Goal: Information Seeking & Learning: Learn about a topic

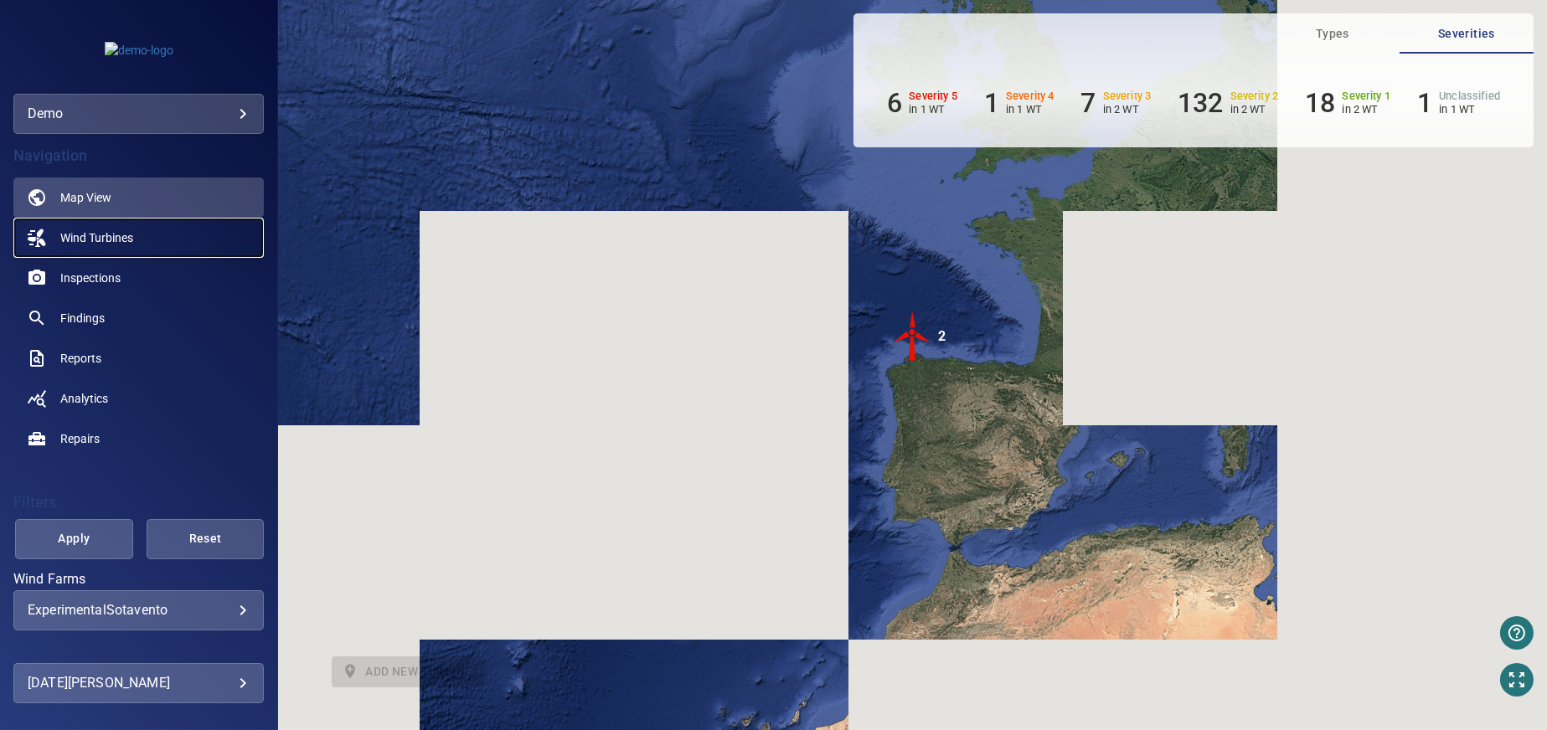
click at [121, 236] on span "Wind Turbines" at bounding box center [96, 237] width 73 height 17
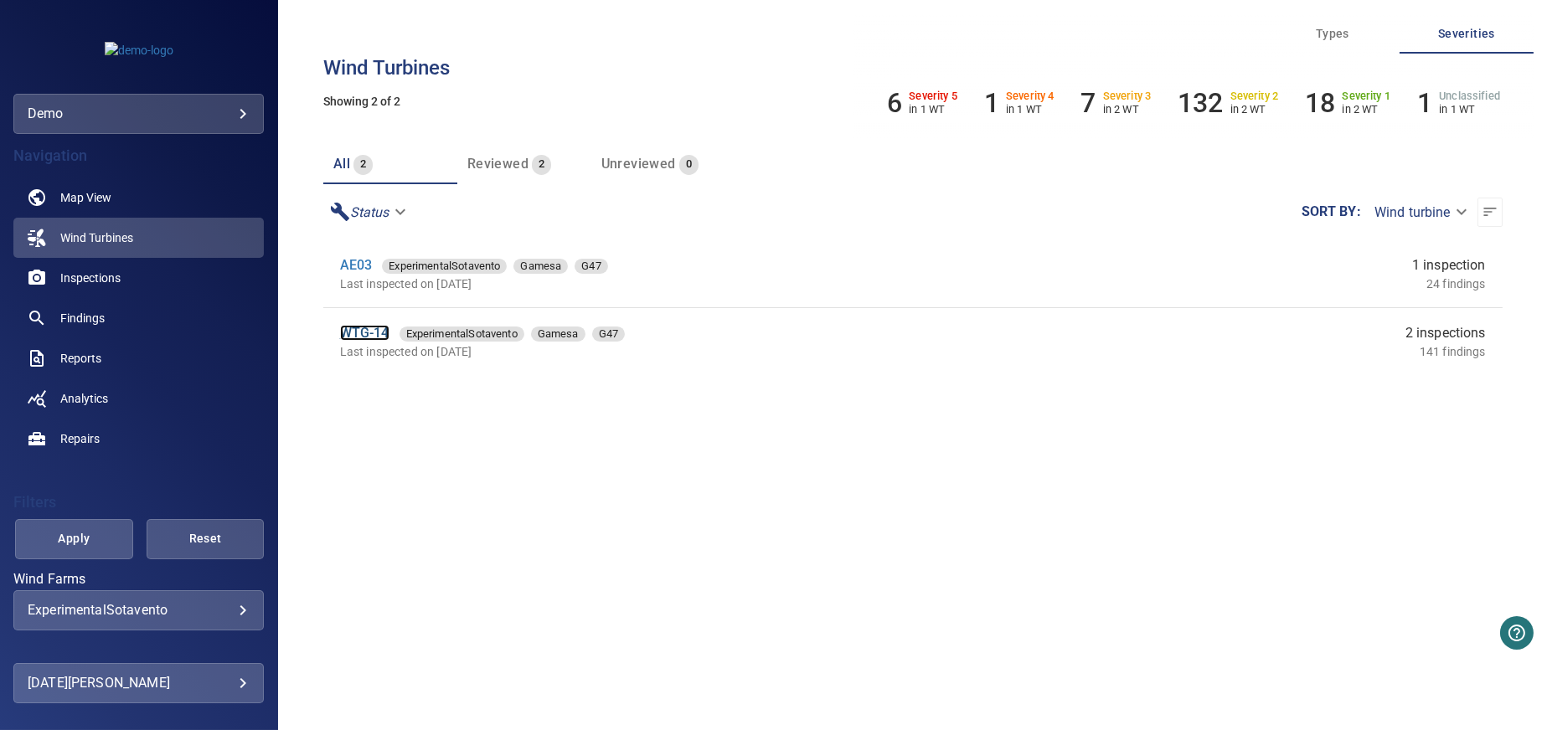
click at [364, 329] on link "WTG-14" at bounding box center [364, 333] width 49 height 16
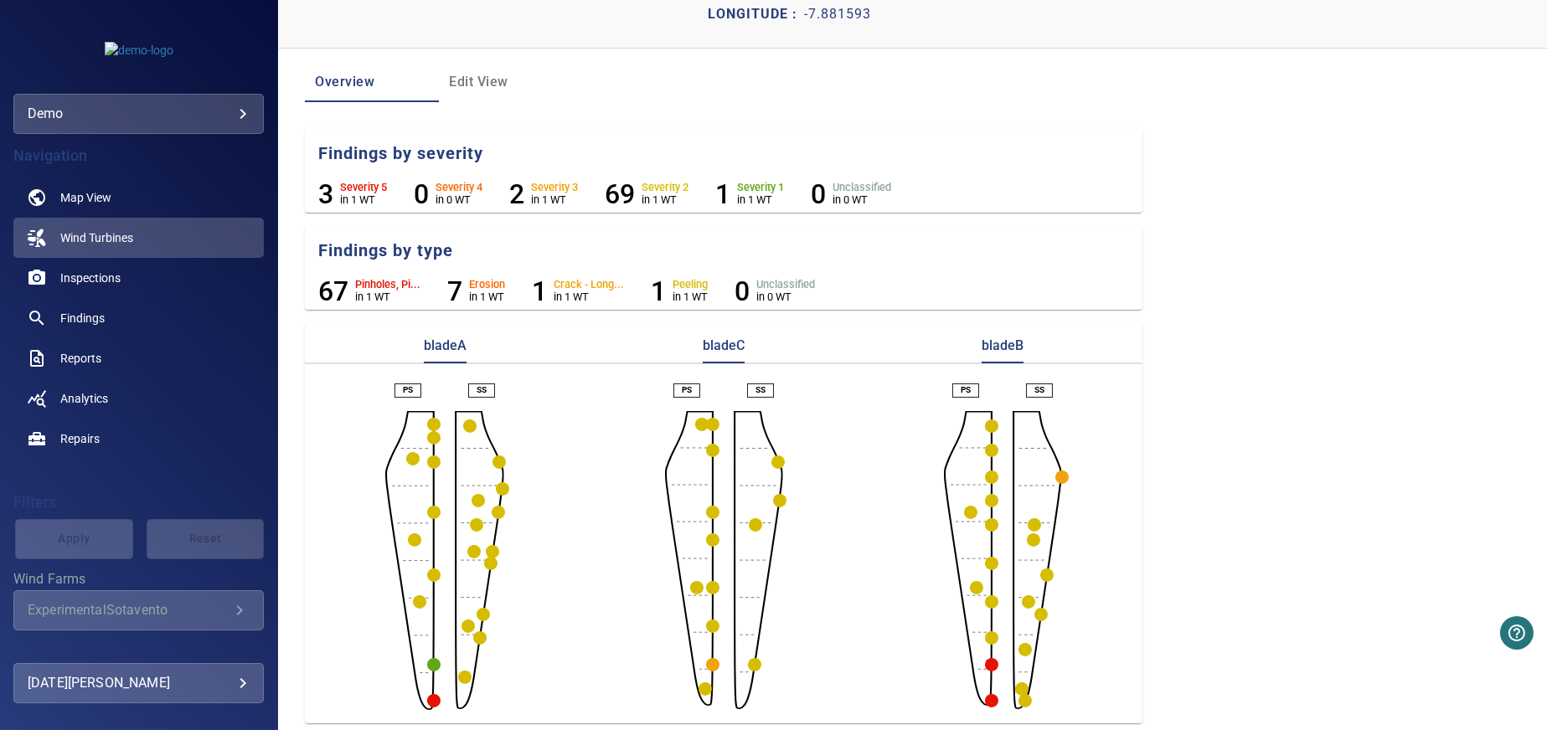
scroll to position [106, 0]
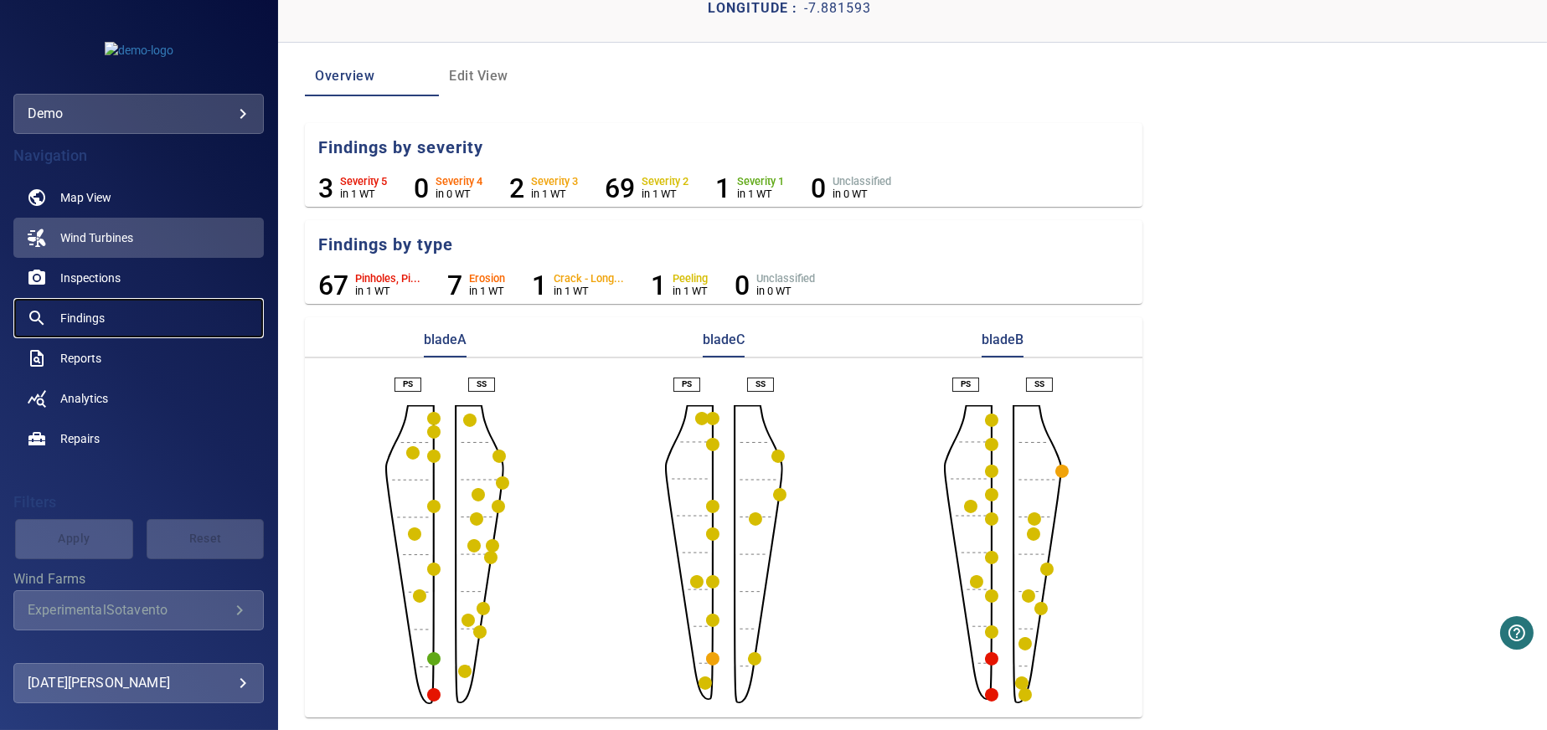
click at [77, 313] on span "Findings" at bounding box center [82, 318] width 44 height 17
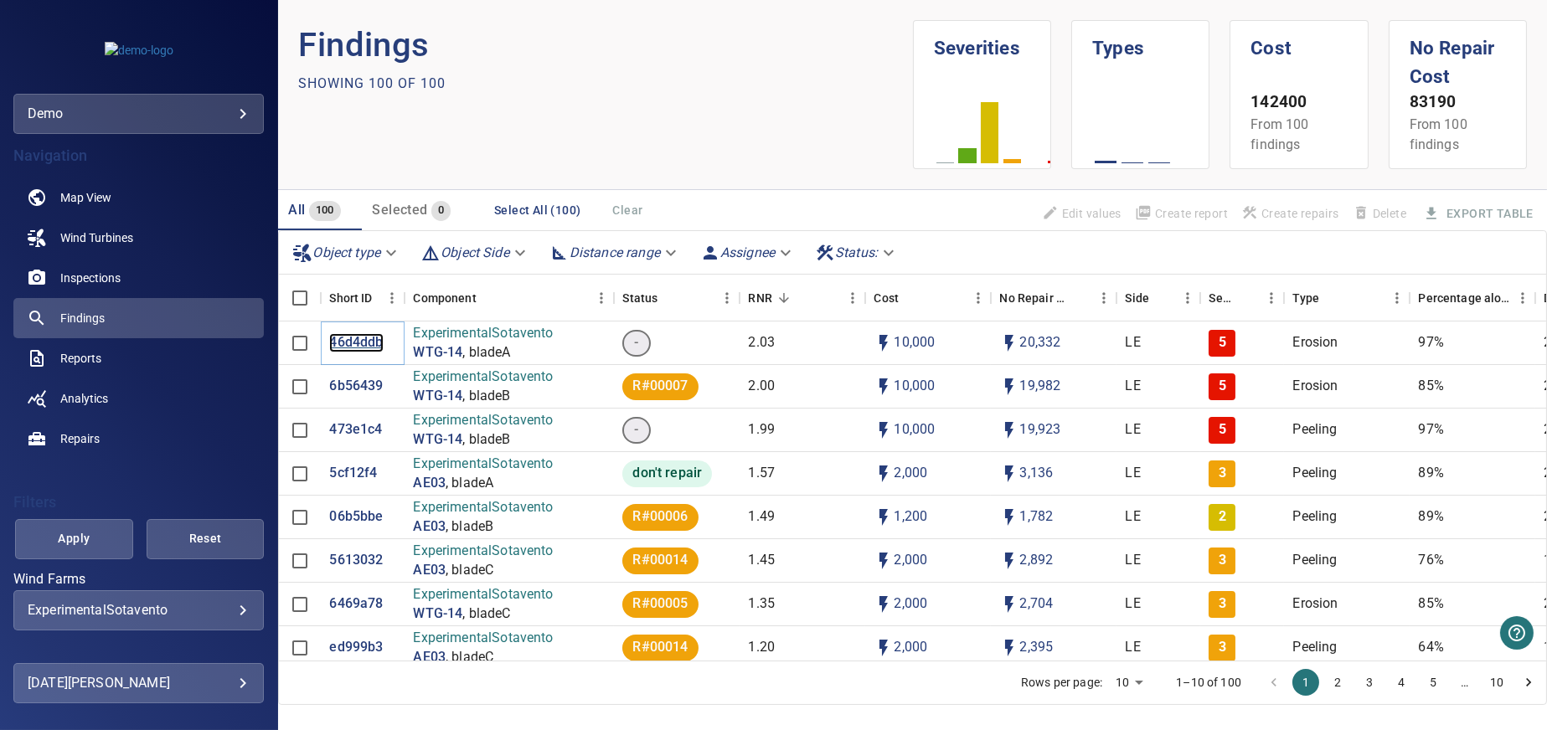
click at [356, 338] on p "46d4ddb" at bounding box center [356, 342] width 54 height 19
